Goal: Find specific fact: Find specific fact

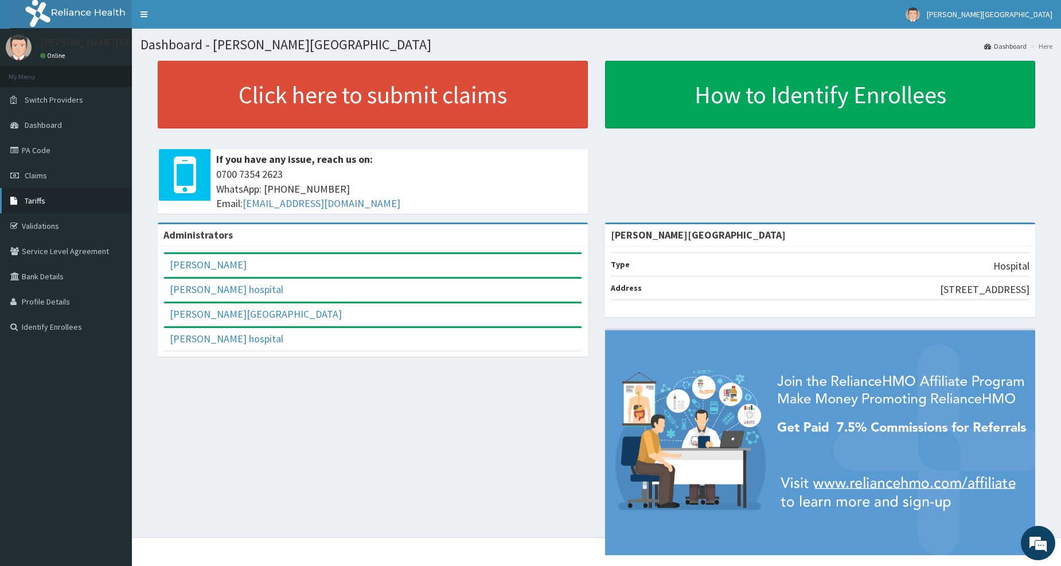
click at [29, 198] on span "Tariffs" at bounding box center [35, 201] width 21 height 10
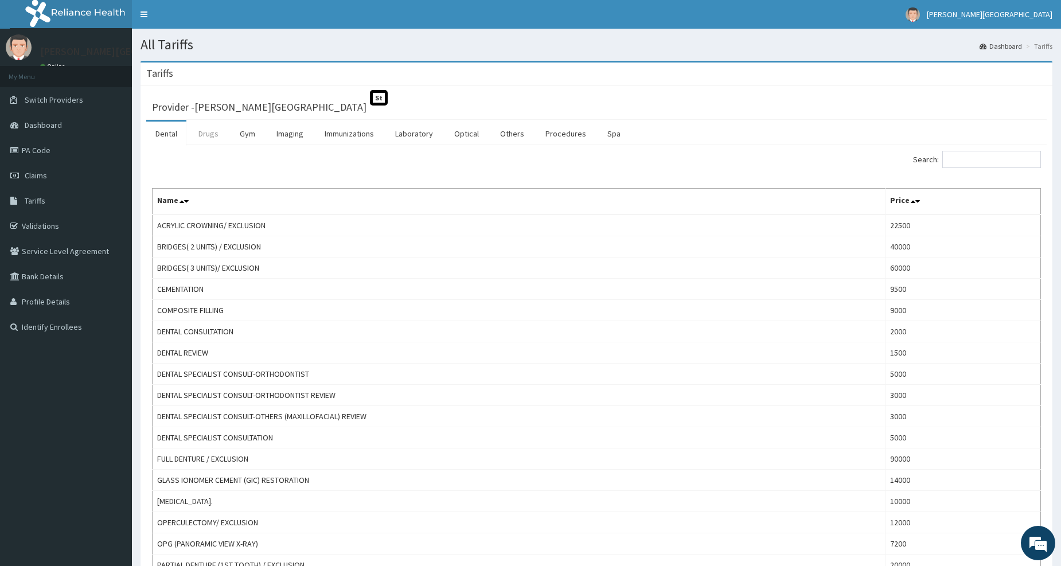
click at [202, 145] on link "Drugs" at bounding box center [208, 134] width 38 height 24
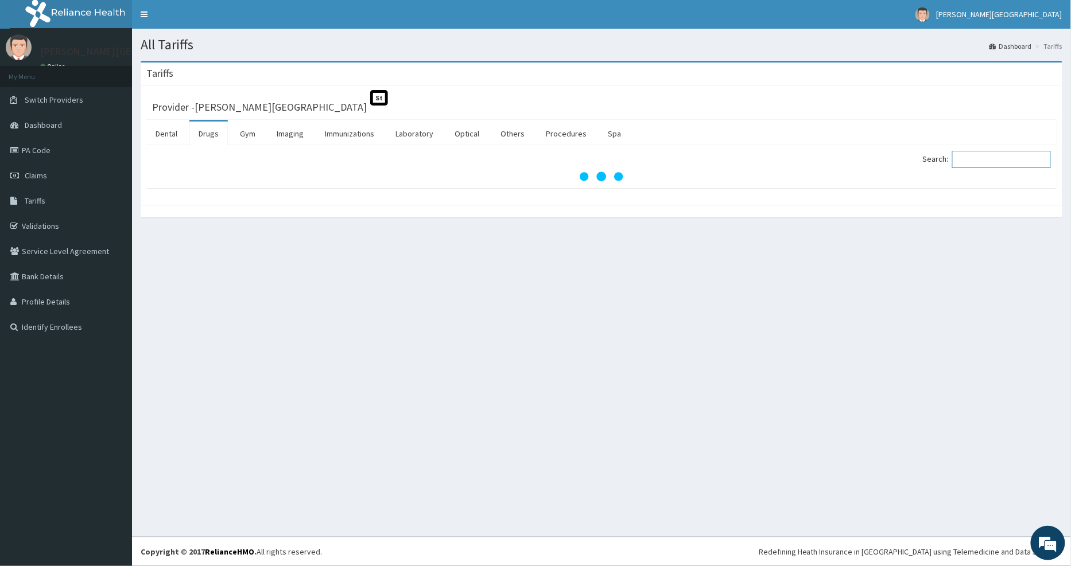
click at [986, 161] on input "Search:" at bounding box center [1001, 159] width 99 height 17
paste input "AMATEM"
type input "AMATEM"
